Goal: Transaction & Acquisition: Download file/media

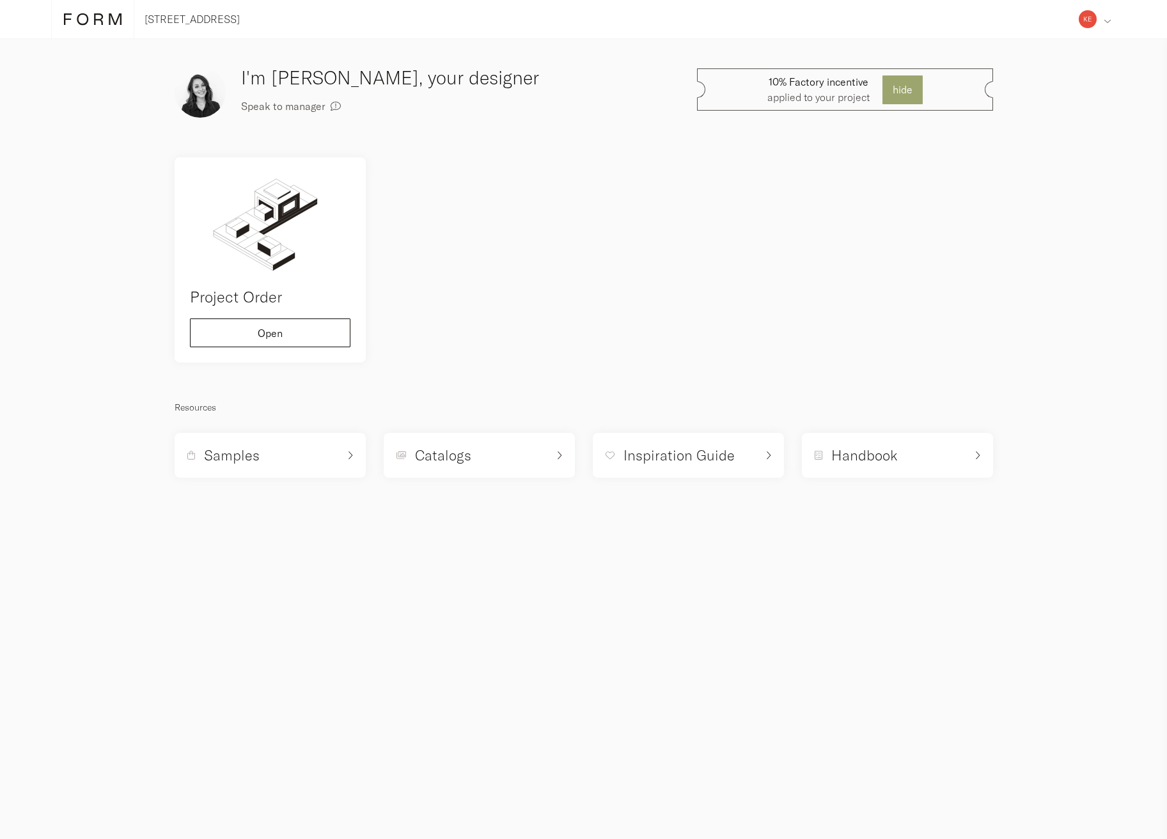
click at [1095, 10] on div "Address Collaborators Profile Deposits Log out" at bounding box center [1095, 19] width 42 height 38
click at [1051, 153] on span "Deposits" at bounding box center [1032, 155] width 40 height 10
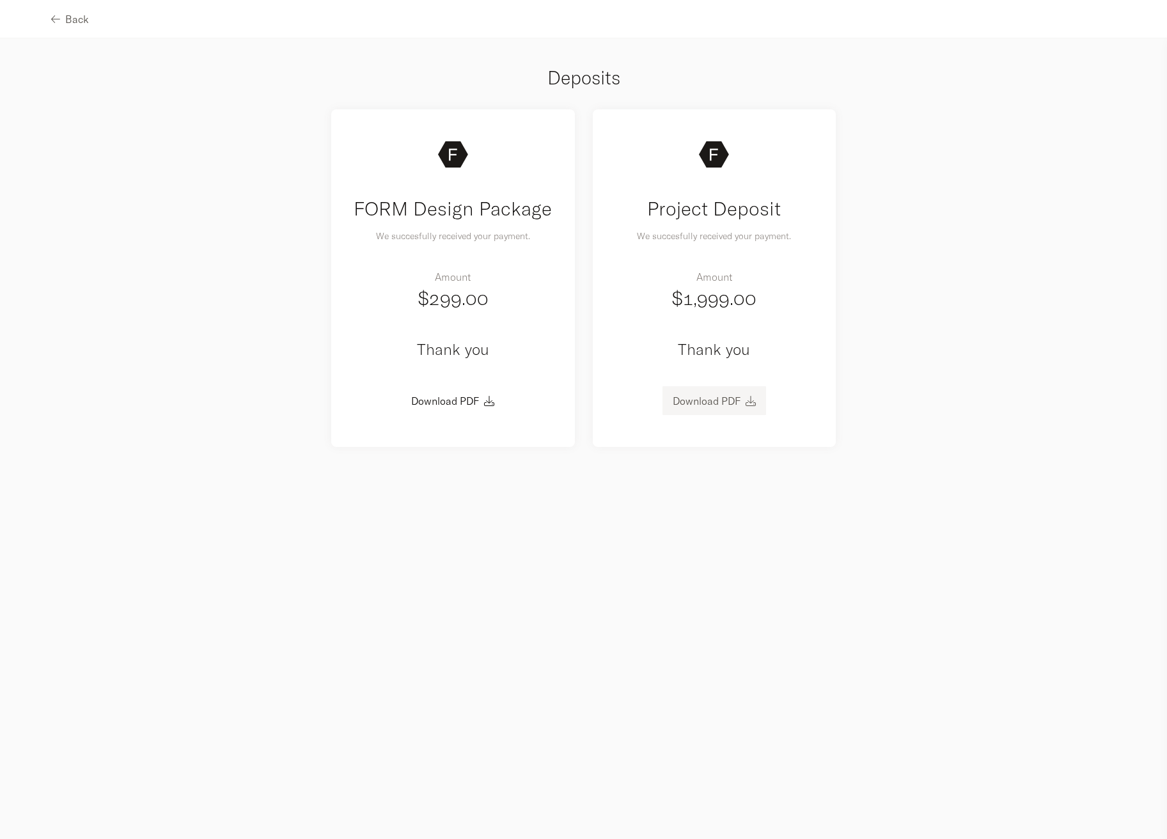
click at [719, 407] on button "Download PDF" at bounding box center [714, 400] width 104 height 29
click at [747, 401] on icon "button" at bounding box center [751, 401] width 10 height 10
click at [905, 322] on div "FORM Design Package We succesfully received your payment. Amount $299.00 Thank …" at bounding box center [584, 278] width 836 height 356
click at [730, 402] on link "Download PDF" at bounding box center [707, 401] width 68 height 13
click at [495, 396] on button "Download PDF" at bounding box center [453, 400] width 104 height 29
